Goal: Task Accomplishment & Management: Complete application form

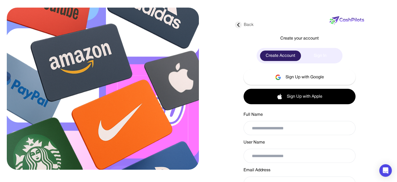
click at [319, 55] on div "Sign In" at bounding box center [320, 55] width 38 height 10
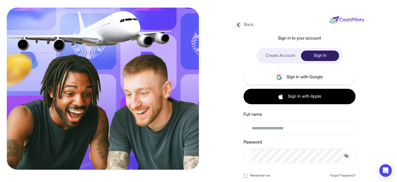
click at [287, 55] on div "Create Account" at bounding box center [280, 55] width 41 height 10
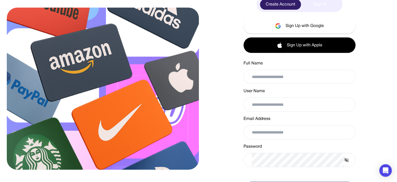
scroll to position [52, 0]
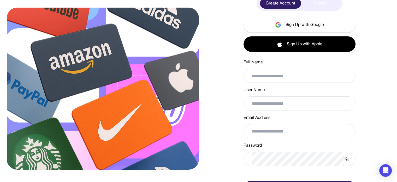
click at [381, 56] on div "Back Create your account Create Account Sign In Sign Up with Google Sign Up wit…" at bounding box center [199, 88] width 376 height 281
click at [47, 73] on img at bounding box center [103, 89] width 192 height 162
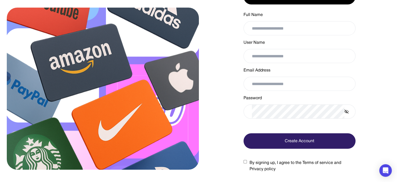
scroll to position [0, 0]
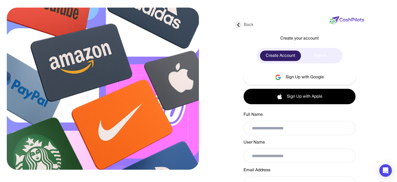
click at [319, 57] on div "Sign In" at bounding box center [320, 55] width 38 height 10
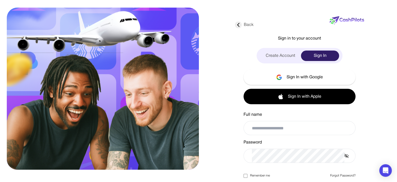
click at [28, 84] on img at bounding box center [103, 89] width 192 height 162
click at [288, 49] on div "Create Account Sign In" at bounding box center [300, 55] width 86 height 15
click at [288, 52] on div "Create Account" at bounding box center [280, 55] width 41 height 10
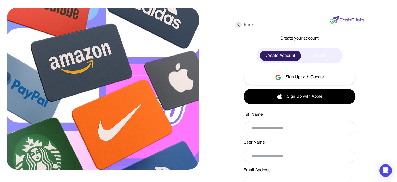
click at [314, 53] on div "Sign In" at bounding box center [320, 55] width 38 height 10
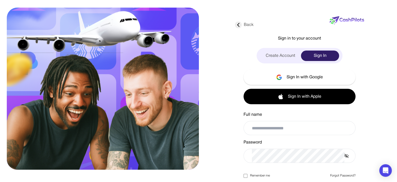
click at [268, 58] on div "Create Account" at bounding box center [280, 55] width 41 height 10
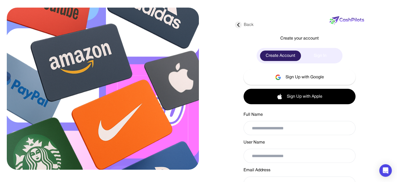
click at [318, 54] on div "Sign In" at bounding box center [320, 55] width 38 height 10
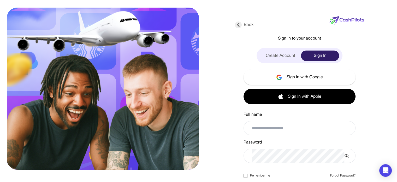
click at [37, 5] on div "Back Sign in to your account Create Account Sign In Sign In with Google Sign In…" at bounding box center [199, 104] width 376 height 208
click at [38, 4] on div "Back Sign in to your account Create Account Sign In Sign In with Google Sign In…" at bounding box center [199, 104] width 376 height 208
click at [379, 135] on div "Back Sign in to your account Create Account Sign In Sign In with Google Sign In…" at bounding box center [199, 104] width 376 height 208
click at [35, 5] on div "Back Sign in to your account Create Account Sign In Sign In with Google Sign In…" at bounding box center [199, 104] width 376 height 208
